Goal: Task Accomplishment & Management: Use online tool/utility

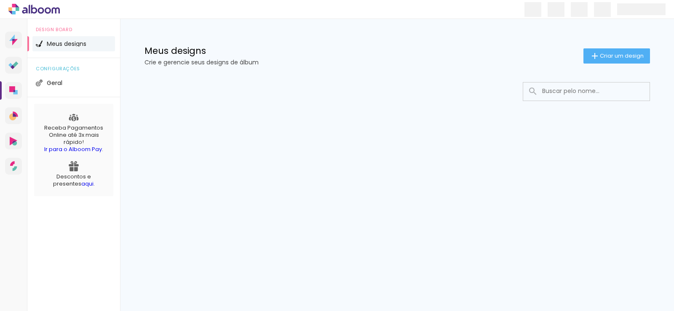
click at [411, 101] on div at bounding box center [397, 117] width 548 height 86
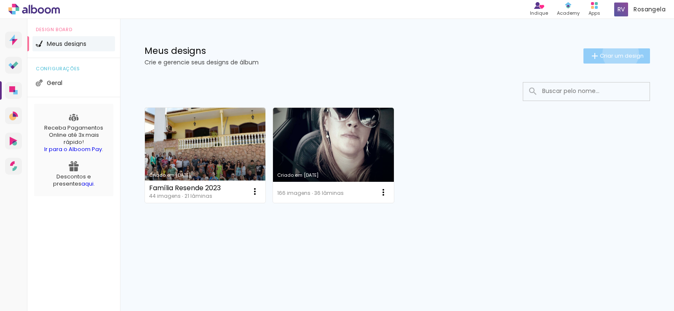
click at [619, 54] on span "Criar um design" at bounding box center [622, 55] width 44 height 5
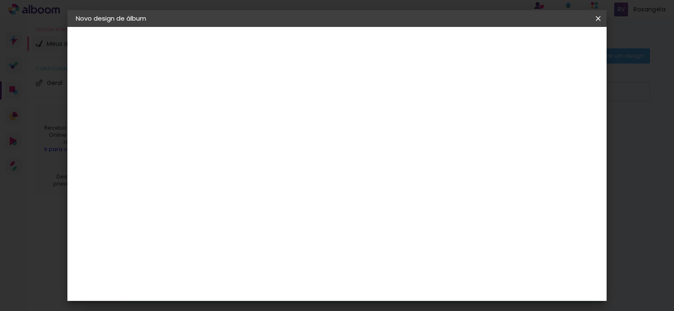
click at [214, 117] on input at bounding box center [214, 113] width 0 height 13
type input "87 Anos [PERSON_NAME]"
type paper-input "87 Anos [PERSON_NAME]"
click at [0, 0] on slot "Avançar" at bounding box center [0, 0] width 0 height 0
click at [0, 0] on slot "Tamanho Livre" at bounding box center [0, 0] width 0 height 0
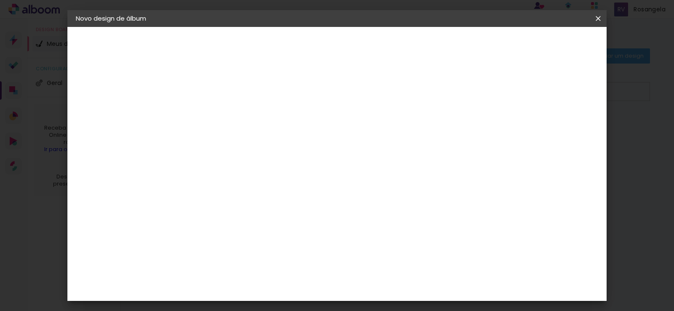
scroll to position [1264, 0]
click at [276, 204] on paper-item "Loja das Fotos" at bounding box center [235, 218] width 91 height 29
click at [222, 208] on div "Loja das Fotos" at bounding box center [217, 218] width 19 height 20
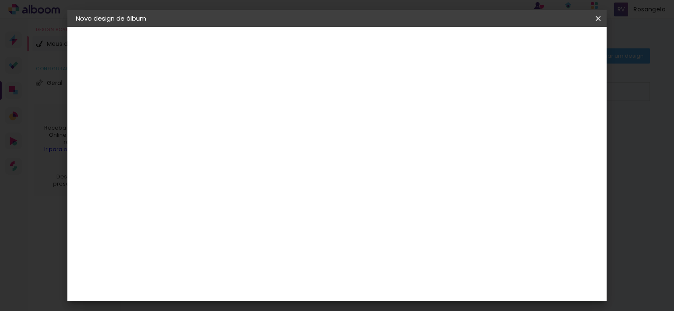
click at [0, 0] on slot "Avançar" at bounding box center [0, 0] width 0 height 0
click at [257, 142] on iron-icon at bounding box center [252, 147] width 10 height 10
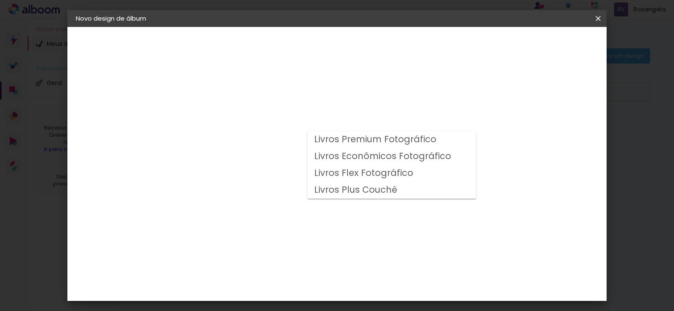
click at [446, 140] on paper-item "Livros Premium Fotográfico" at bounding box center [392, 139] width 169 height 17
type input "Livros Premium Fotográfico"
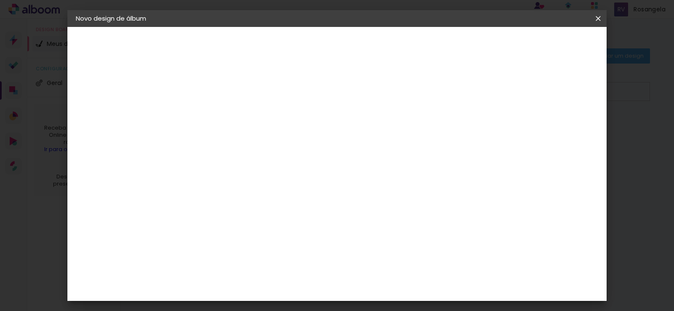
click at [271, 203] on span "20 × 30" at bounding box center [250, 203] width 39 height 17
click at [0, 0] on slot "Avançar" at bounding box center [0, 0] width 0 height 0
click at [498, 91] on div at bounding box center [495, 91] width 8 height 8
type paper-checkbox "on"
click at [546, 46] on span "Iniciar design" at bounding box center [526, 45] width 38 height 6
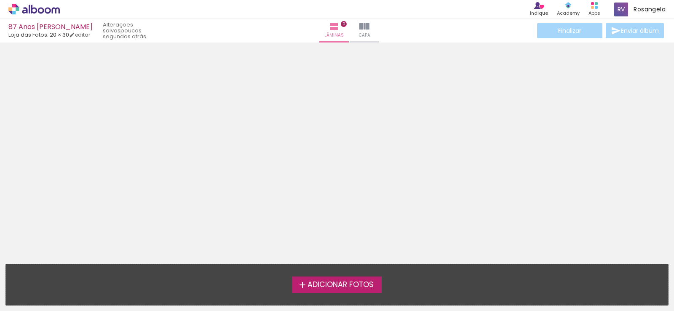
click at [337, 282] on span "Adicionar Fotos" at bounding box center [341, 286] width 66 height 8
click at [0, 0] on input "file" at bounding box center [0, 0] width 0 height 0
click at [327, 283] on span "Adicionar Fotos" at bounding box center [341, 286] width 66 height 8
click at [0, 0] on input "file" at bounding box center [0, 0] width 0 height 0
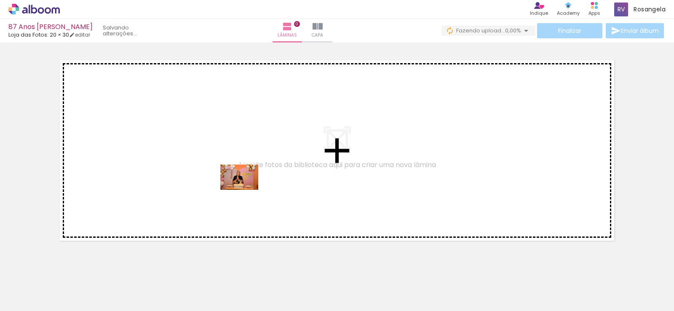
drag, startPoint x: 91, startPoint y: 280, endPoint x: 246, endPoint y: 190, distance: 178.7
click at [246, 190] on quentale-workspace at bounding box center [337, 155] width 674 height 311
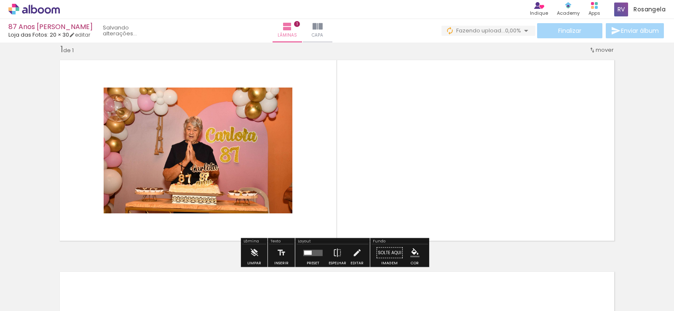
scroll to position [12, 0]
click at [359, 82] on quentale-layouter at bounding box center [337, 150] width 565 height 191
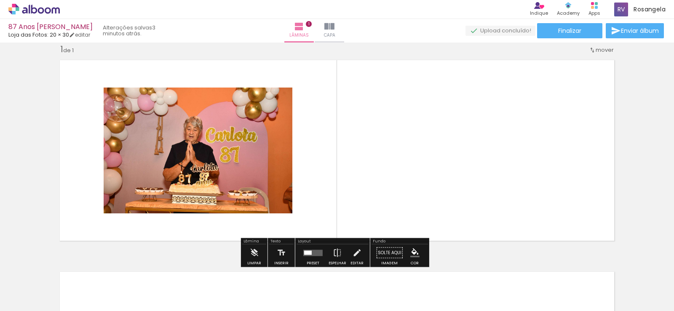
click at [175, 152] on quentale-photo at bounding box center [198, 151] width 189 height 126
click at [20, 301] on span "Adicionar Fotos" at bounding box center [29, 299] width 25 height 9
click at [0, 0] on input "file" at bounding box center [0, 0] width 0 height 0
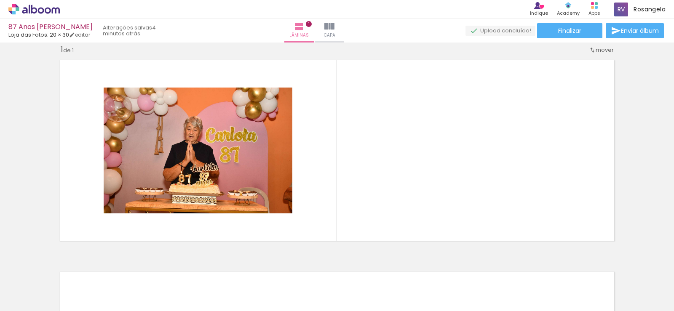
scroll to position [0, 0]
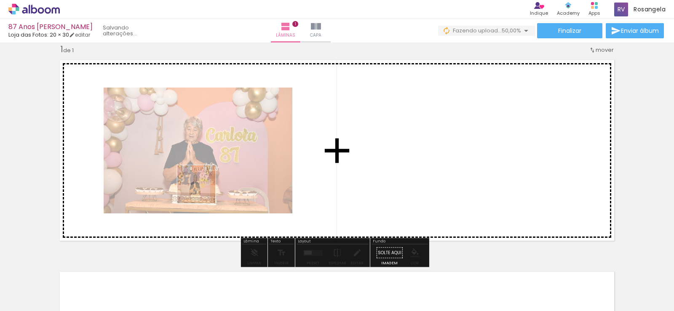
drag, startPoint x: 89, startPoint y: 287, endPoint x: 203, endPoint y: 191, distance: 148.6
click at [203, 191] on quentale-workspace at bounding box center [337, 155] width 674 height 311
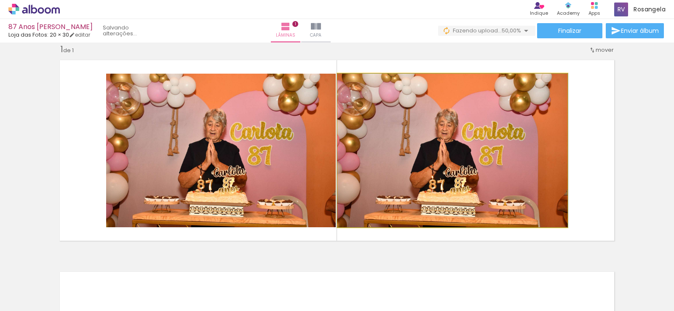
click at [487, 169] on quentale-photo at bounding box center [453, 151] width 230 height 154
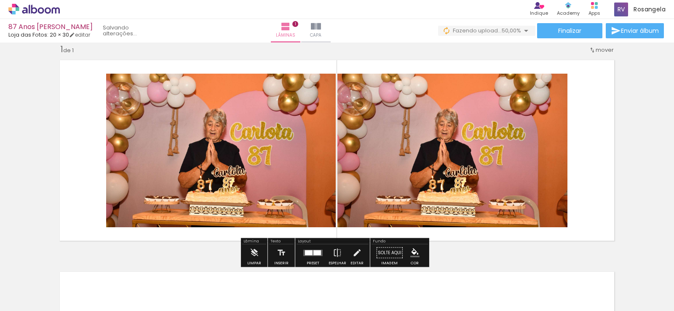
click at [500, 119] on quentale-photo at bounding box center [453, 151] width 230 height 154
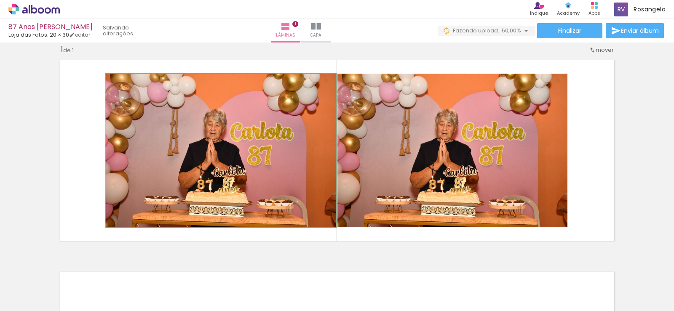
click at [247, 123] on quentale-photo at bounding box center [221, 151] width 230 height 154
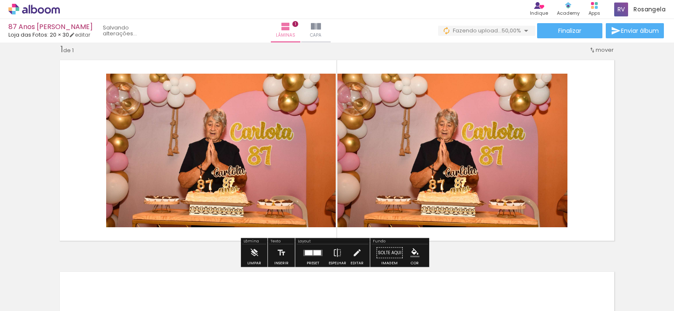
drag, startPoint x: 210, startPoint y: 162, endPoint x: 222, endPoint y: 153, distance: 14.9
click at [222, 153] on quentale-photo at bounding box center [221, 151] width 230 height 154
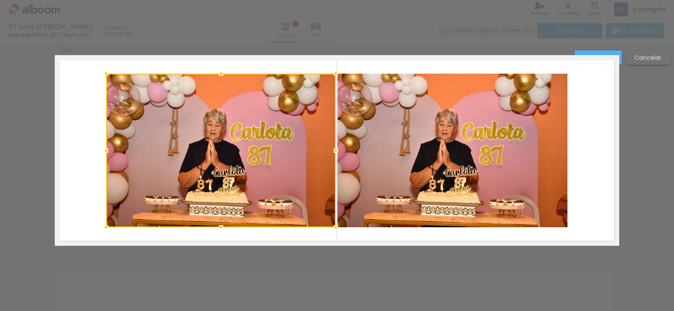
click at [322, 133] on div at bounding box center [221, 151] width 230 height 154
click at [625, 62] on div "Confirmar Cancelar" at bounding box center [620, 61] width 99 height 21
click at [632, 58] on paper-button "Cancelar" at bounding box center [648, 58] width 44 height 14
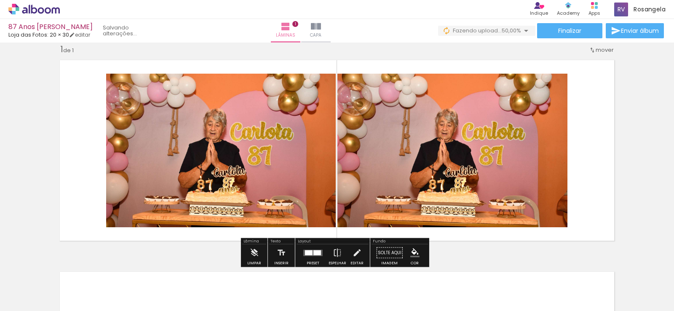
click at [33, 296] on span "Adicionar Fotos" at bounding box center [29, 299] width 25 height 9
click at [0, 0] on input "file" at bounding box center [0, 0] width 0 height 0
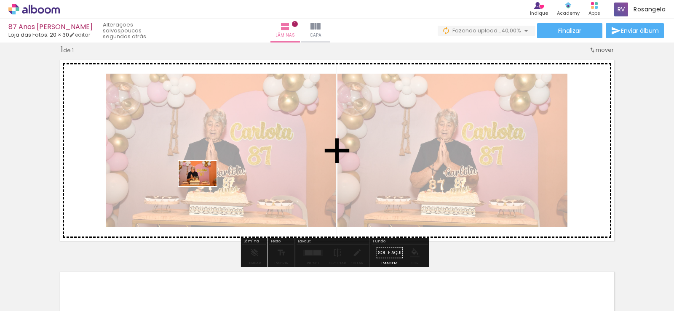
drag, startPoint x: 181, startPoint y: 280, endPoint x: 204, endPoint y: 186, distance: 96.4
click at [204, 186] on quentale-workspace at bounding box center [337, 155] width 674 height 311
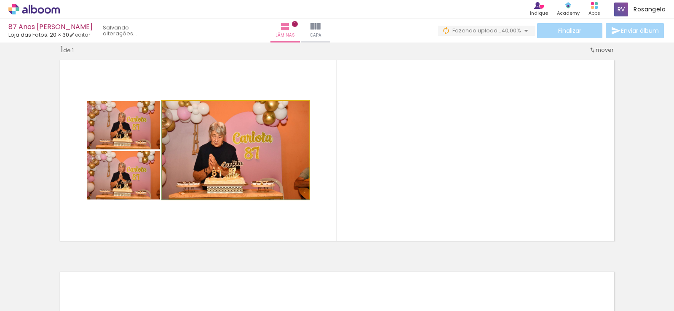
drag, startPoint x: 252, startPoint y: 172, endPoint x: 291, endPoint y: 158, distance: 41.9
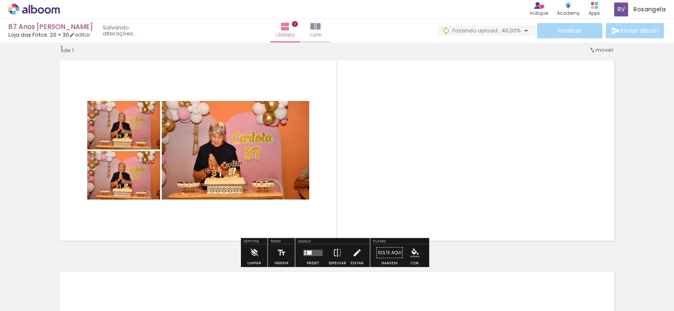
click at [352, 251] on iron-icon at bounding box center [356, 253] width 9 height 17
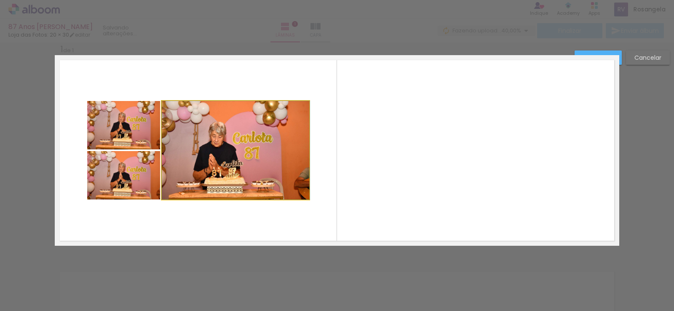
click at [241, 155] on quentale-photo at bounding box center [235, 150] width 147 height 99
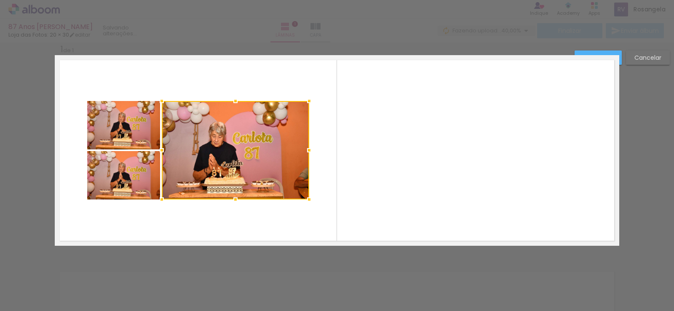
drag, startPoint x: 240, startPoint y: 155, endPoint x: 651, endPoint y: 62, distance: 421.5
click at [651, 62] on paper-button "Cancelar" at bounding box center [648, 58] width 44 height 14
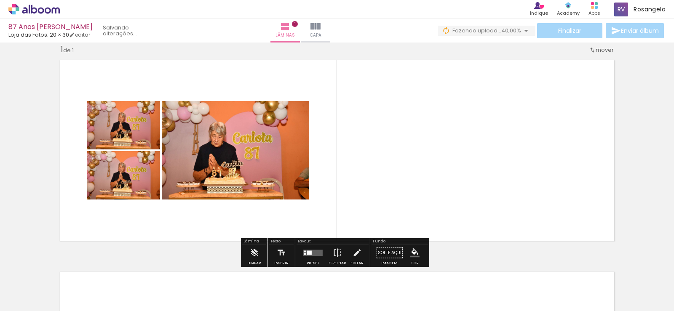
click at [103, 287] on div at bounding box center [84, 283] width 38 height 25
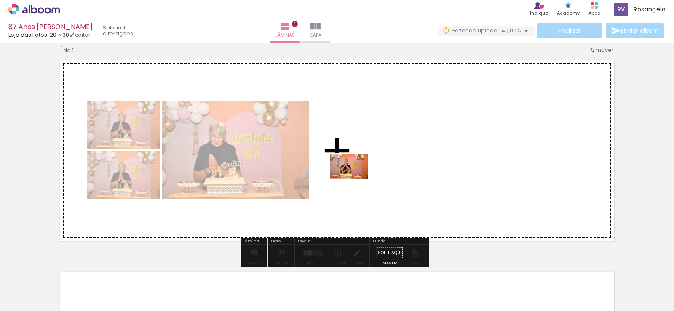
drag, startPoint x: 134, startPoint y: 287, endPoint x: 364, endPoint y: 180, distance: 253.2
click at [356, 178] on quentale-workspace at bounding box center [337, 155] width 674 height 311
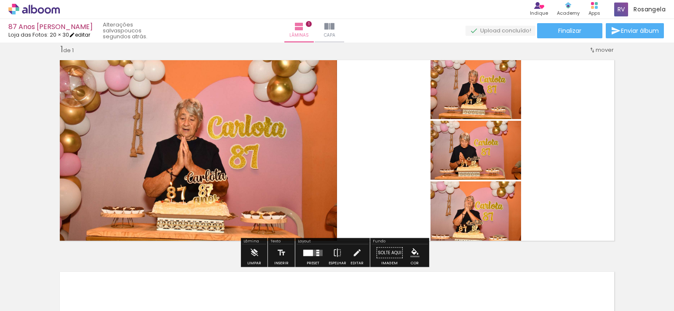
click at [75, 33] on iron-icon at bounding box center [72, 35] width 6 height 6
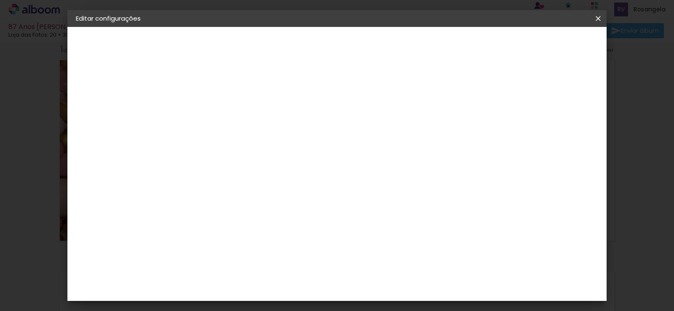
click at [471, 47] on paper-button "Voltar" at bounding box center [454, 45] width 34 height 14
click at [601, 19] on iron-icon at bounding box center [598, 18] width 10 height 8
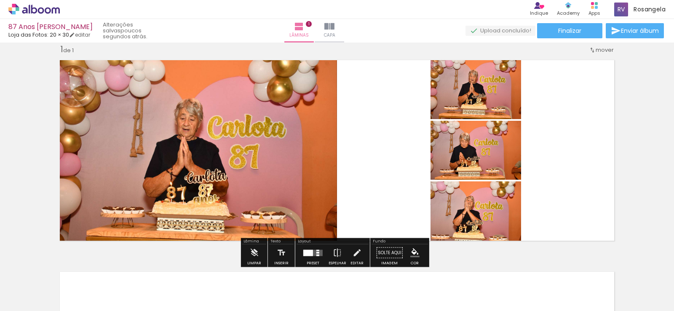
click at [391, 131] on quentale-layouter at bounding box center [337, 150] width 565 height 191
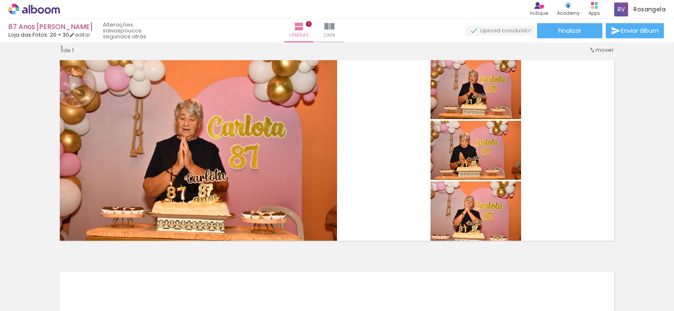
click at [70, 273] on div at bounding box center [85, 283] width 42 height 28
click at [70, 272] on div at bounding box center [85, 283] width 42 height 28
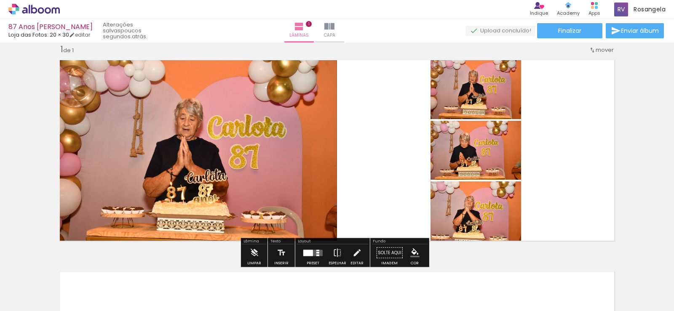
click at [273, 113] on quentale-photo at bounding box center [196, 150] width 282 height 191
click at [296, 213] on quentale-photo at bounding box center [196, 150] width 282 height 191
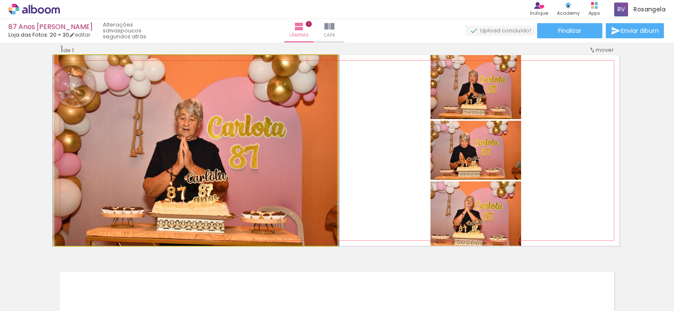
click at [291, 97] on quentale-photo at bounding box center [196, 150] width 282 height 191
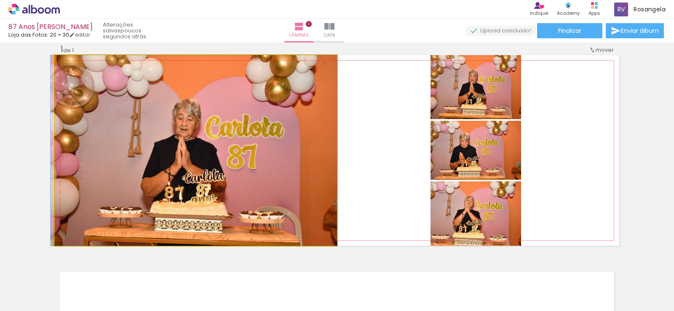
drag, startPoint x: 291, startPoint y: 97, endPoint x: 283, endPoint y: 145, distance: 47.9
click at [279, 95] on quentale-photo at bounding box center [196, 150] width 282 height 191
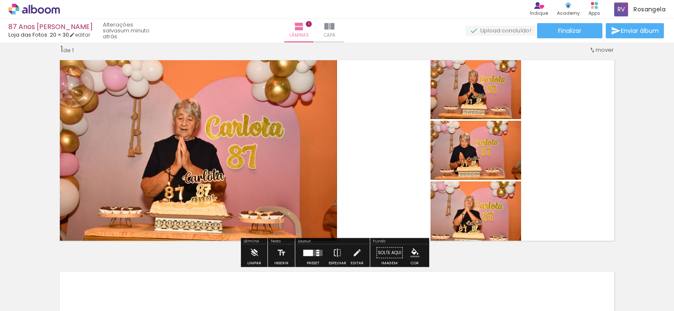
click at [218, 85] on quentale-photo at bounding box center [196, 150] width 282 height 191
click at [90, 33] on link "editar" at bounding box center [79, 34] width 21 height 7
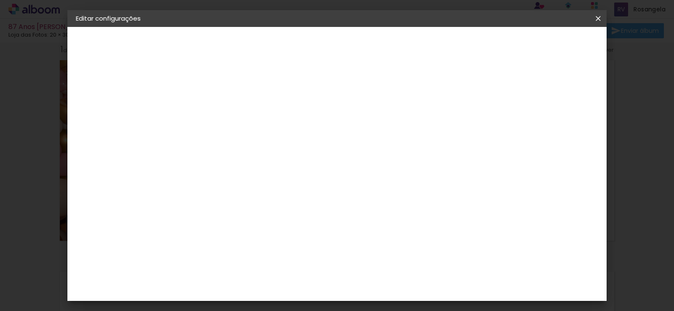
click at [599, 19] on iron-icon at bounding box center [598, 18] width 10 height 8
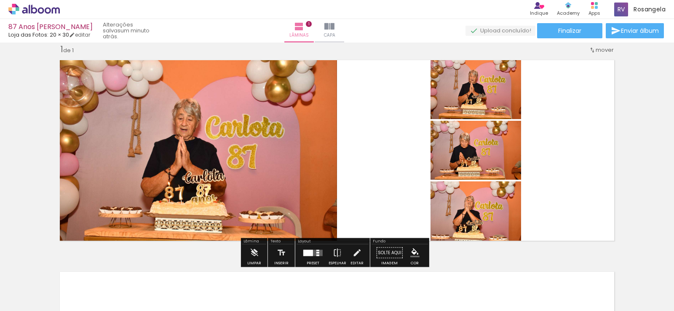
click at [148, 70] on div "Largura Cor" at bounding box center [140, 64] width 15 height 13
click at [256, 252] on iron-icon at bounding box center [253, 253] width 9 height 17
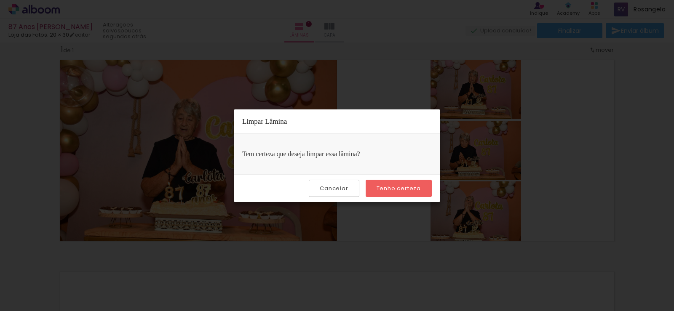
click at [375, 185] on paper-button "Tenho certeza" at bounding box center [399, 188] width 66 height 17
click at [0, 0] on slot "Tenho certeza" at bounding box center [0, 0] width 0 height 0
click at [333, 163] on div "Tem certeza que deseja limpar essa lâmina?" at bounding box center [337, 154] width 206 height 40
click at [423, 184] on paper-button "Tenho certeza" at bounding box center [399, 188] width 66 height 17
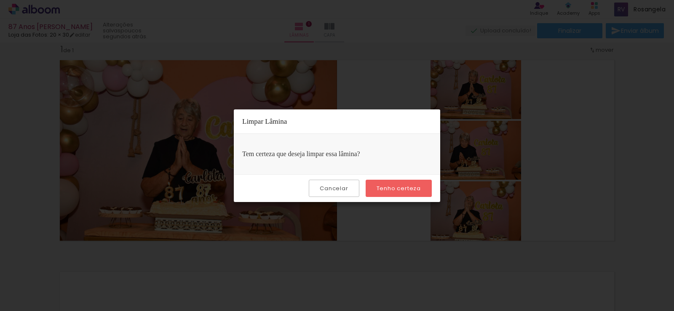
click at [362, 189] on div "Cancelar Tenho certeza" at bounding box center [337, 188] width 206 height 28
click at [321, 188] on paper-button "Cancelar" at bounding box center [334, 188] width 50 height 17
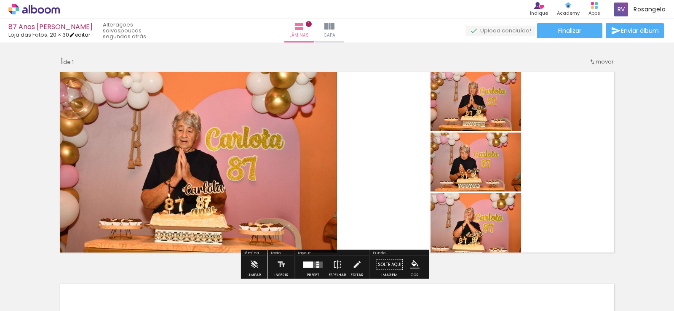
click at [75, 33] on iron-icon at bounding box center [72, 35] width 6 height 6
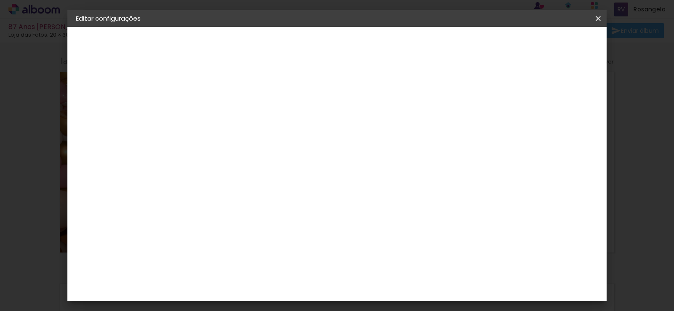
click at [597, 18] on iron-icon at bounding box center [598, 18] width 10 height 8
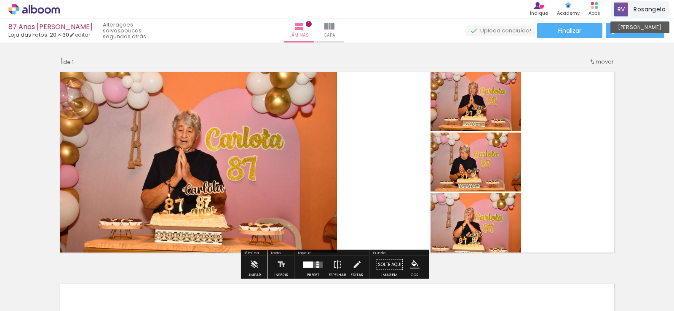
click at [625, 4] on span at bounding box center [621, 10] width 14 height 14
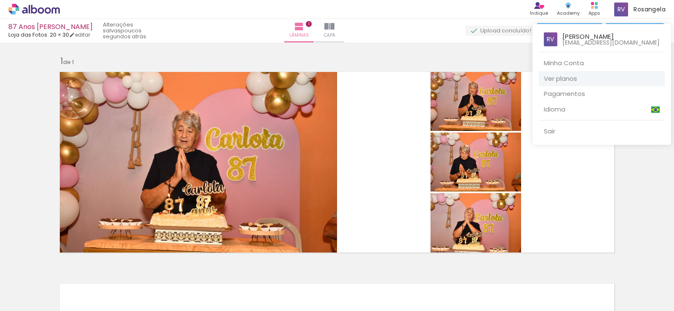
click at [566, 79] on link "Ver planos" at bounding box center [602, 79] width 126 height 16
